Goal: Task Accomplishment & Management: Use online tool/utility

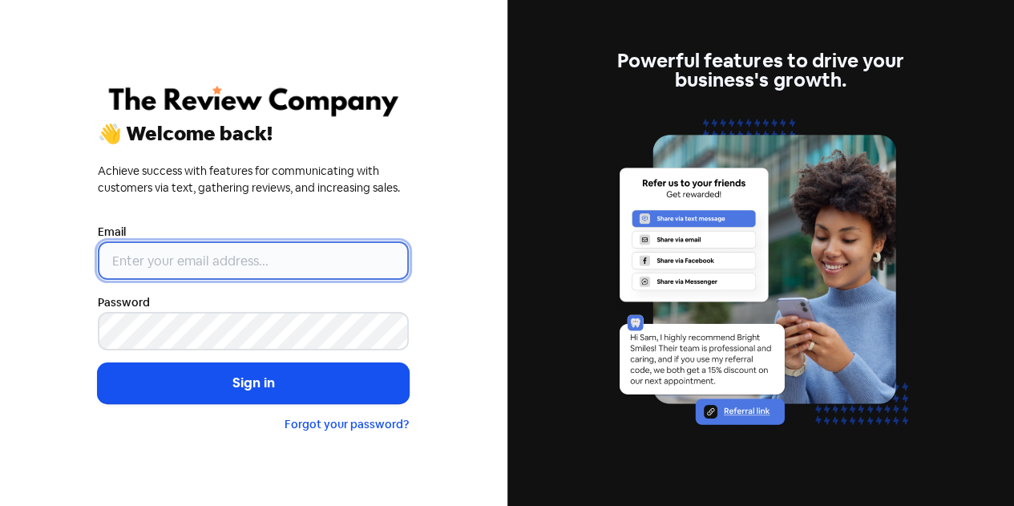
drag, startPoint x: 0, startPoint y: 0, endPoint x: 213, endPoint y: 258, distance: 334.9
click at [213, 258] on input "email" at bounding box center [253, 260] width 311 height 38
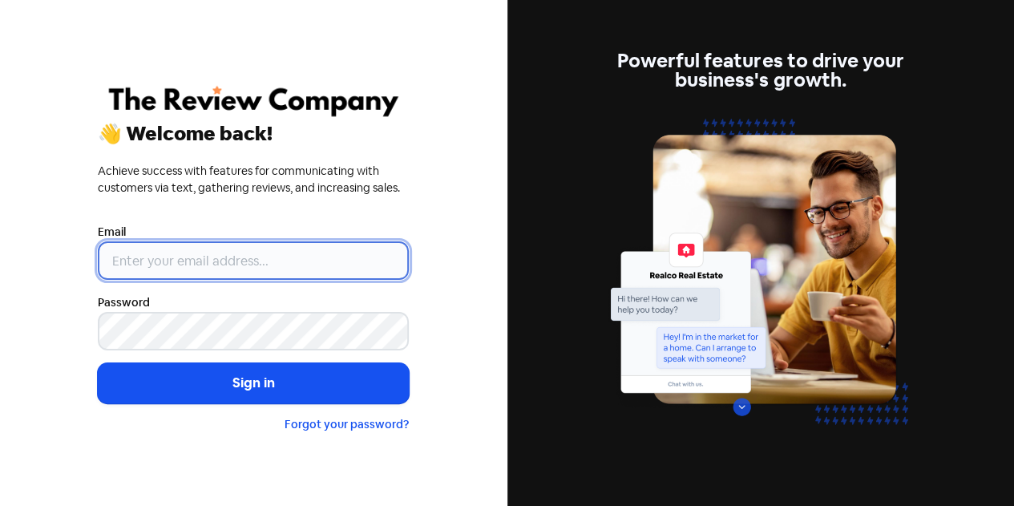
type input "[EMAIL_ADDRESS][DOMAIN_NAME]"
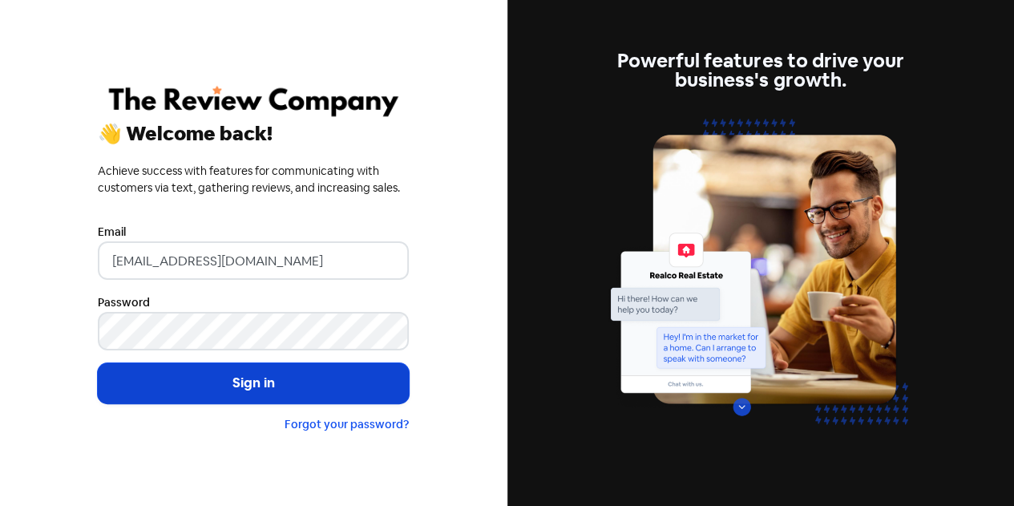
click at [256, 379] on button "Sign in" at bounding box center [253, 383] width 311 height 40
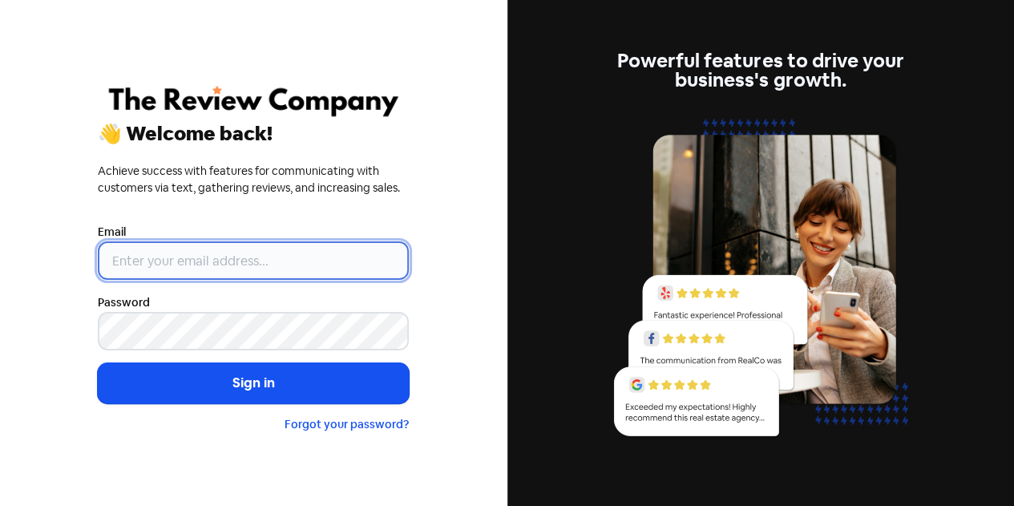
click at [302, 264] on input "email" at bounding box center [253, 260] width 311 height 38
type input "[EMAIL_ADDRESS][DOMAIN_NAME]"
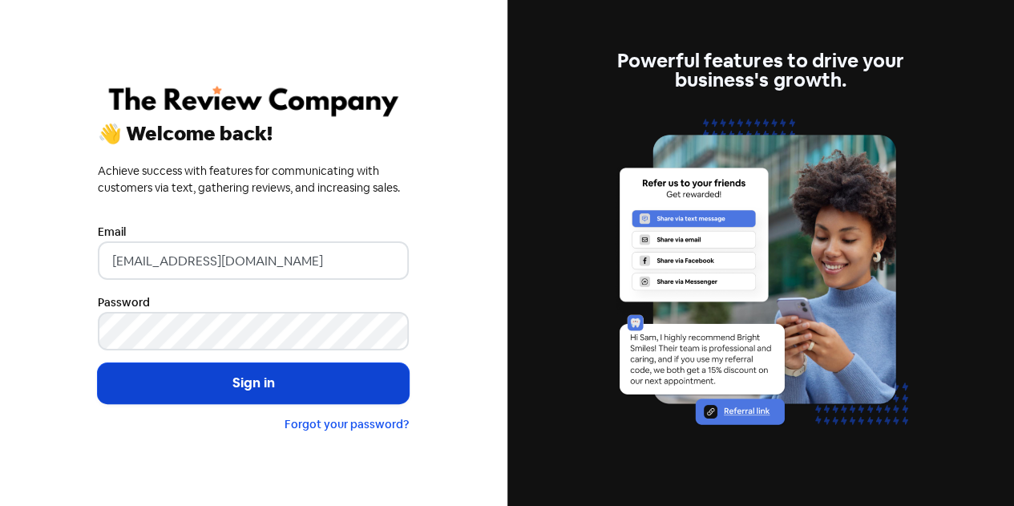
click at [302, 389] on button "Sign in" at bounding box center [253, 383] width 311 height 40
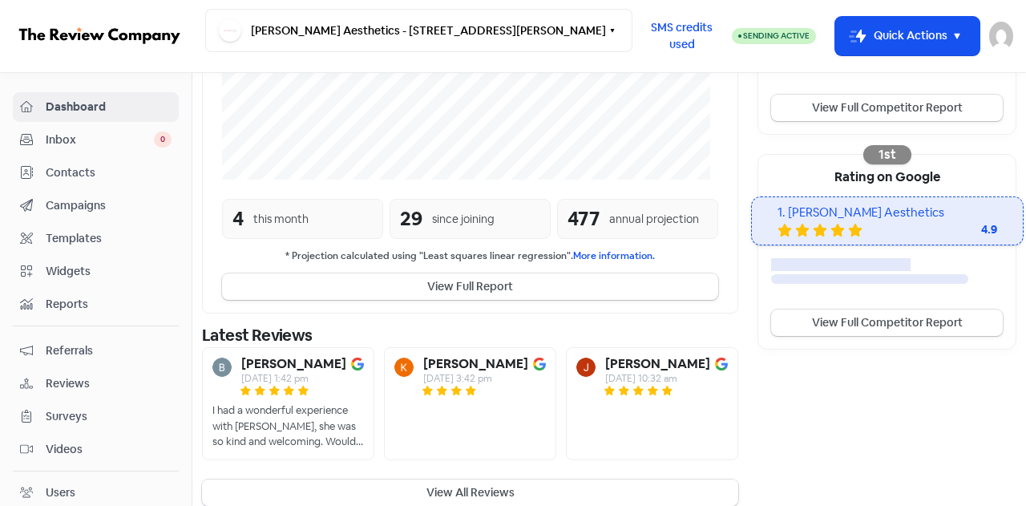
scroll to position [453, 0]
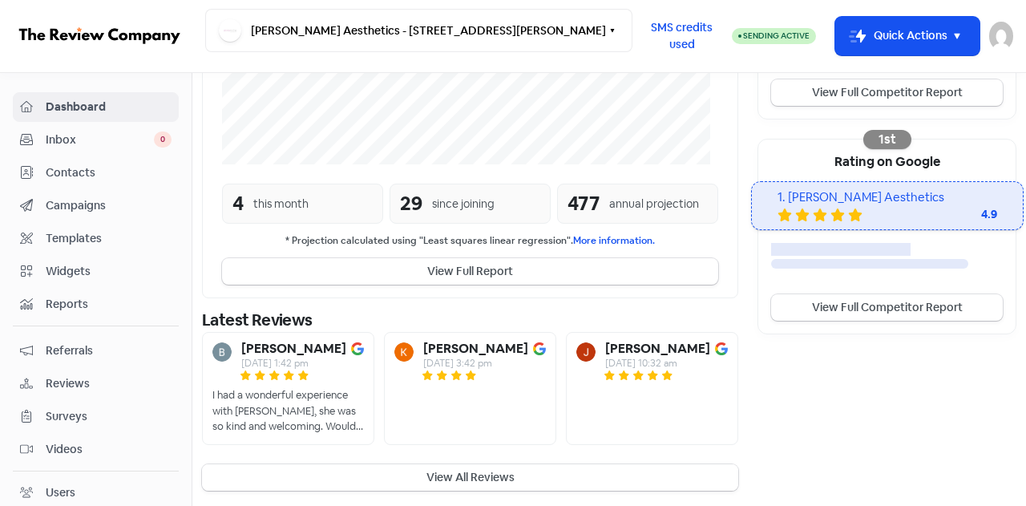
click at [456, 478] on button "View All Reviews" at bounding box center [470, 477] width 536 height 26
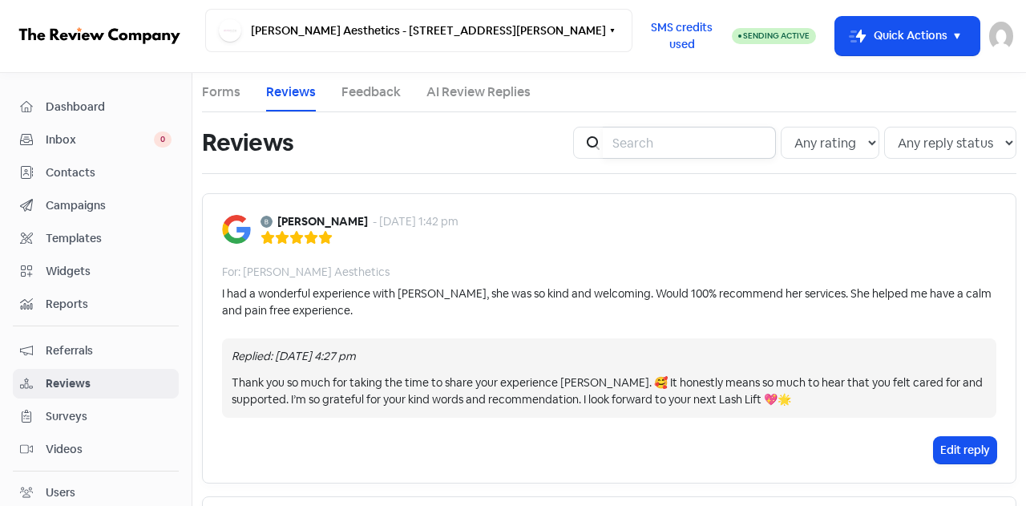
click at [646, 142] on input "search" at bounding box center [689, 143] width 173 height 32
type input "MAX"
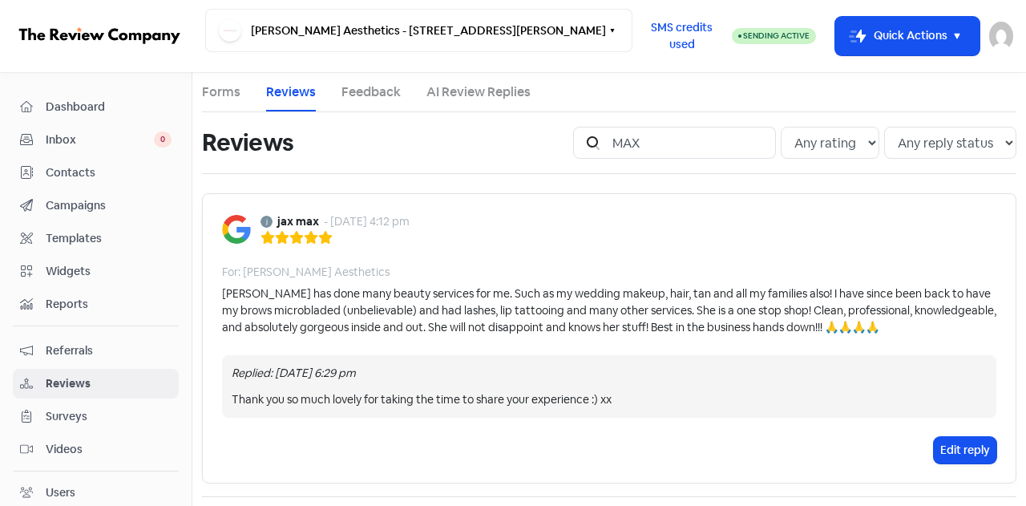
click at [72, 168] on span "Contacts" at bounding box center [109, 172] width 126 height 17
